Goal: Information Seeking & Learning: Learn about a topic

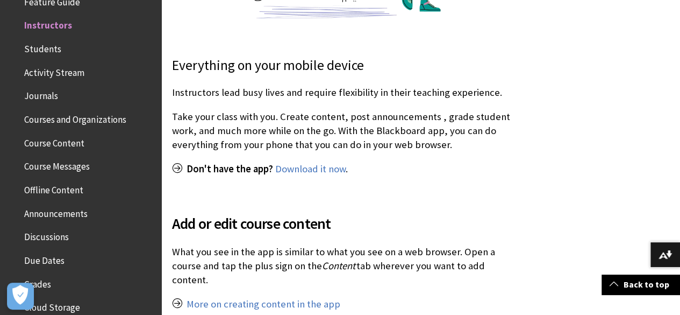
scroll to position [398, 0]
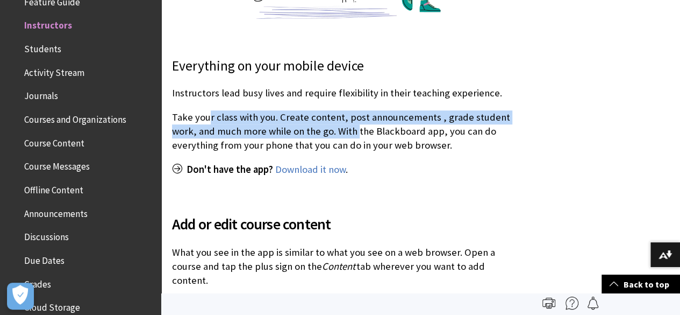
drag, startPoint x: 210, startPoint y: 114, endPoint x: 357, endPoint y: 137, distance: 148.1
click at [357, 137] on p "Take your class with you. Create content, post announcements , grade student wo…" at bounding box center [341, 131] width 338 height 42
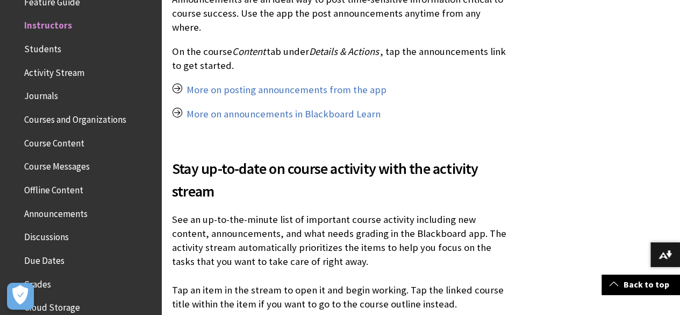
scroll to position [1100, 0]
click at [225, 181] on span "Stay up-to-date on course activity with the activity stream" at bounding box center [341, 178] width 338 height 45
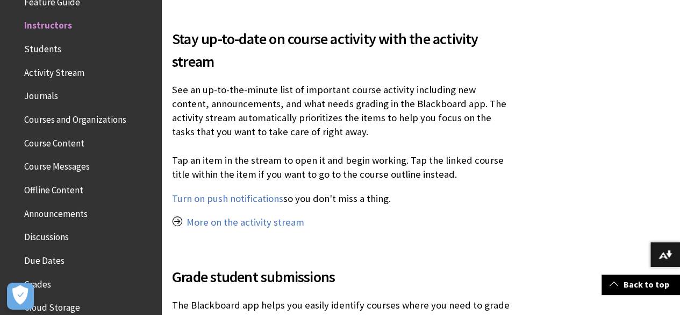
scroll to position [1235, 0]
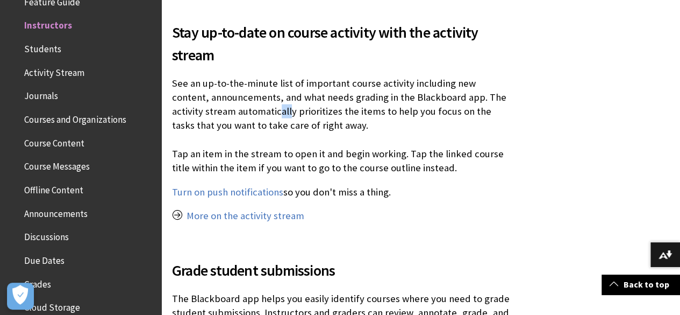
drag, startPoint x: 244, startPoint y: 96, endPoint x: 255, endPoint y: 94, distance: 11.4
click at [255, 94] on p "See an up-to-the-minute list of important course activity including new content…" at bounding box center [341, 125] width 338 height 98
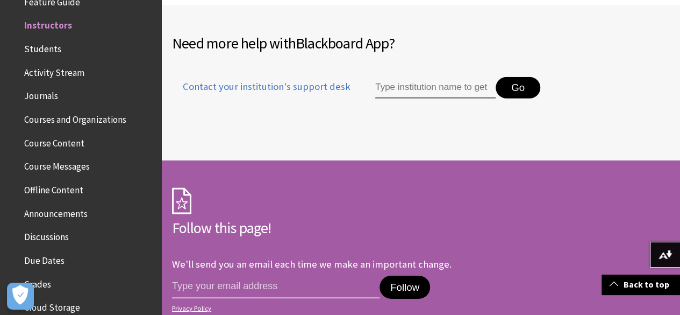
scroll to position [1687, 0]
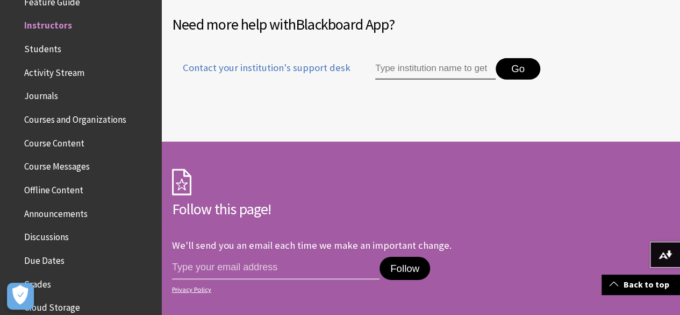
click at [46, 44] on span "Students" at bounding box center [42, 47] width 37 height 15
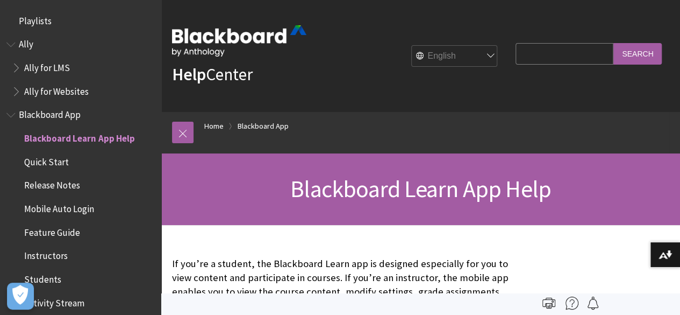
scroll to position [113, 0]
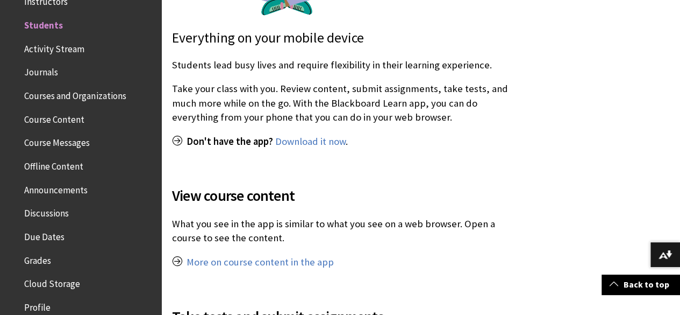
scroll to position [238, 0]
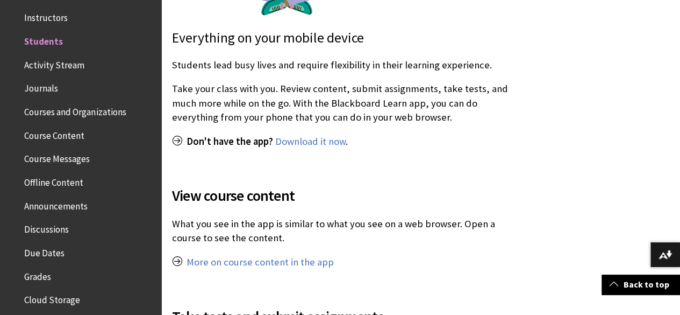
click at [52, 18] on span "Instructors" at bounding box center [46, 16] width 44 height 15
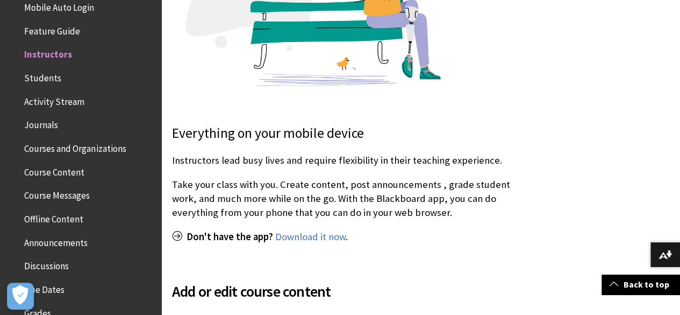
scroll to position [201, 0]
click at [54, 73] on span "Students" at bounding box center [42, 76] width 37 height 15
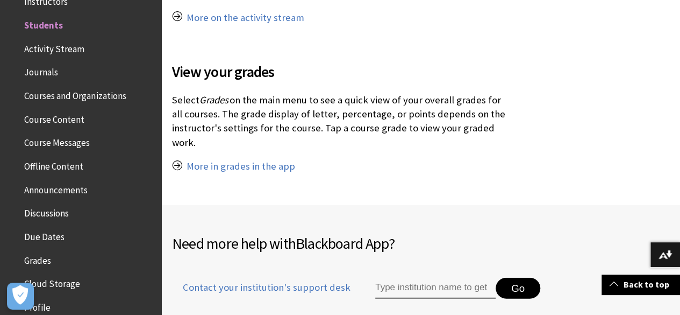
scroll to position [1217, 0]
click at [61, 46] on span "Activity Stream" at bounding box center [54, 47] width 60 height 15
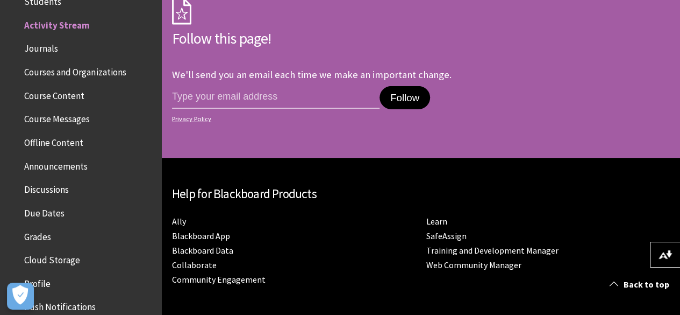
scroll to position [1674, 0]
